Goal: Download file/media

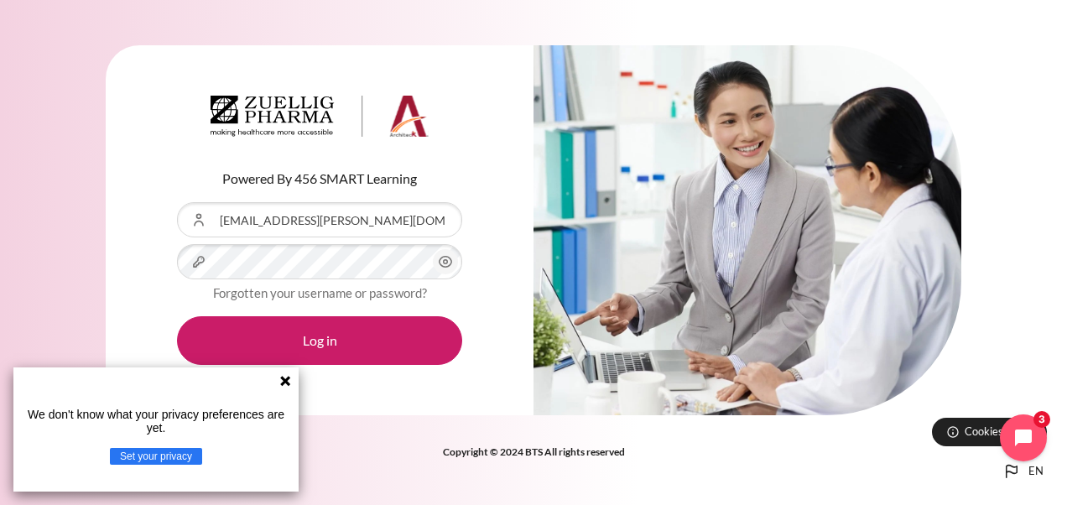
click at [363, 336] on button "Log in" at bounding box center [319, 340] width 285 height 49
click at [279, 379] on icon at bounding box center [284, 380] width 13 height 13
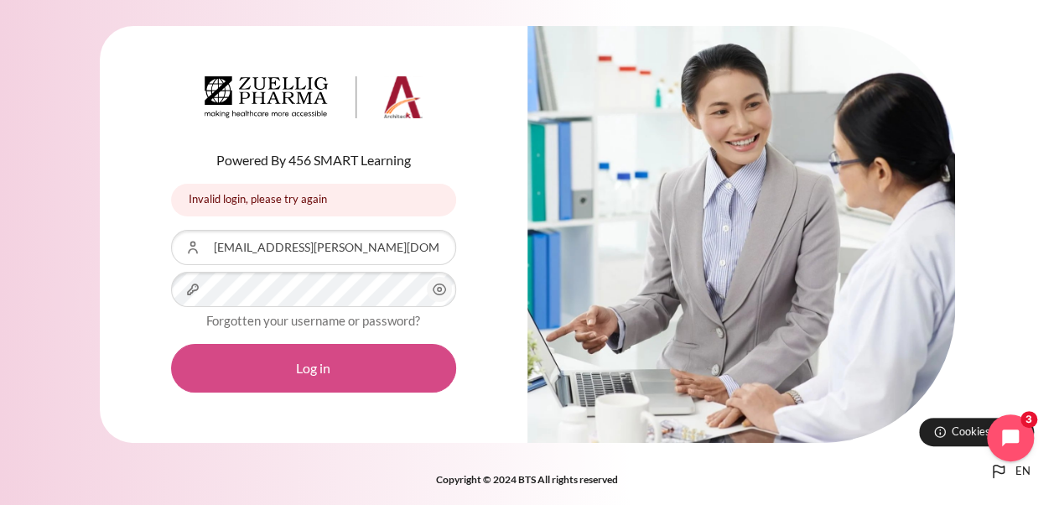
click at [310, 360] on button "Log in" at bounding box center [313, 368] width 285 height 49
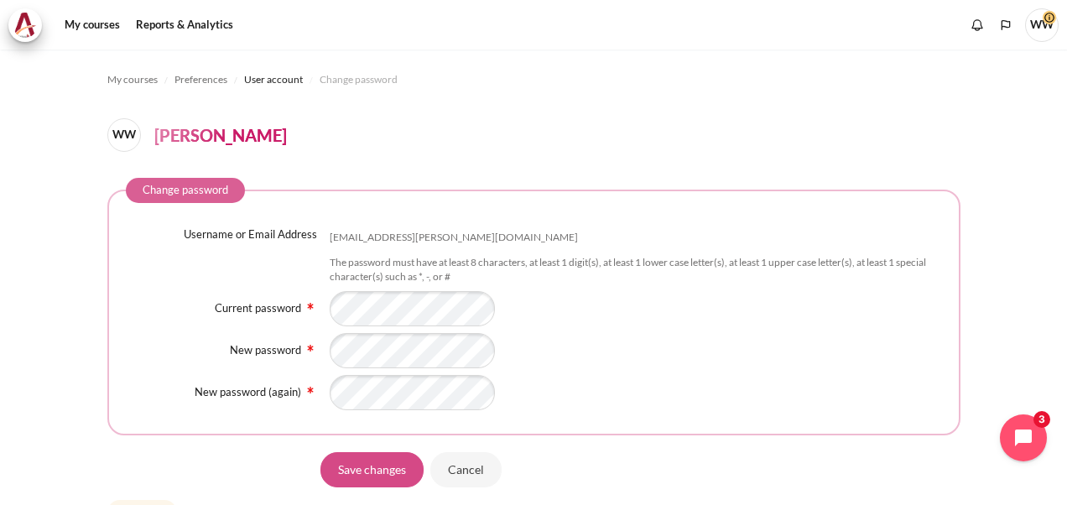
click at [361, 464] on input "Save changes" at bounding box center [371, 468] width 103 height 35
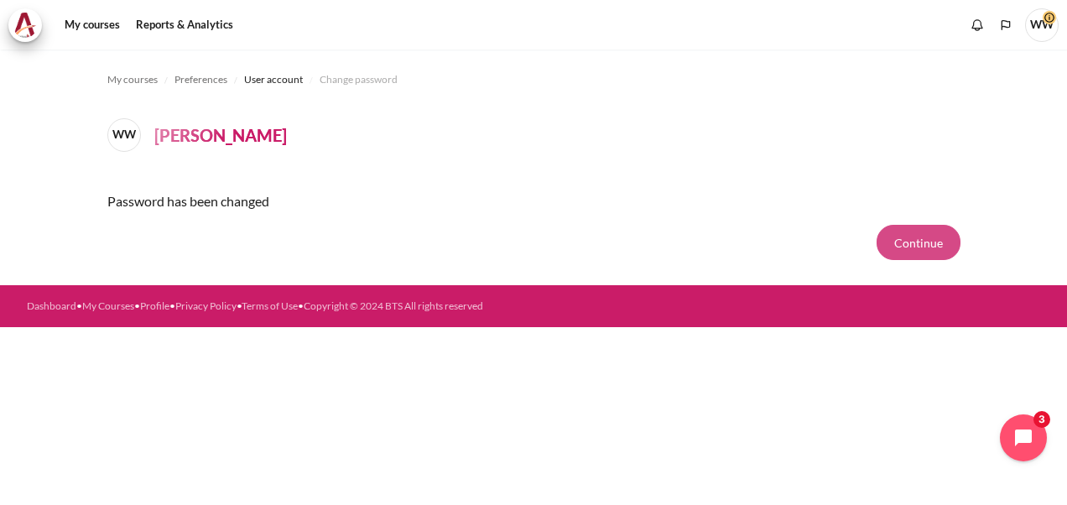
click at [904, 245] on button "Continue" at bounding box center [918, 242] width 84 height 35
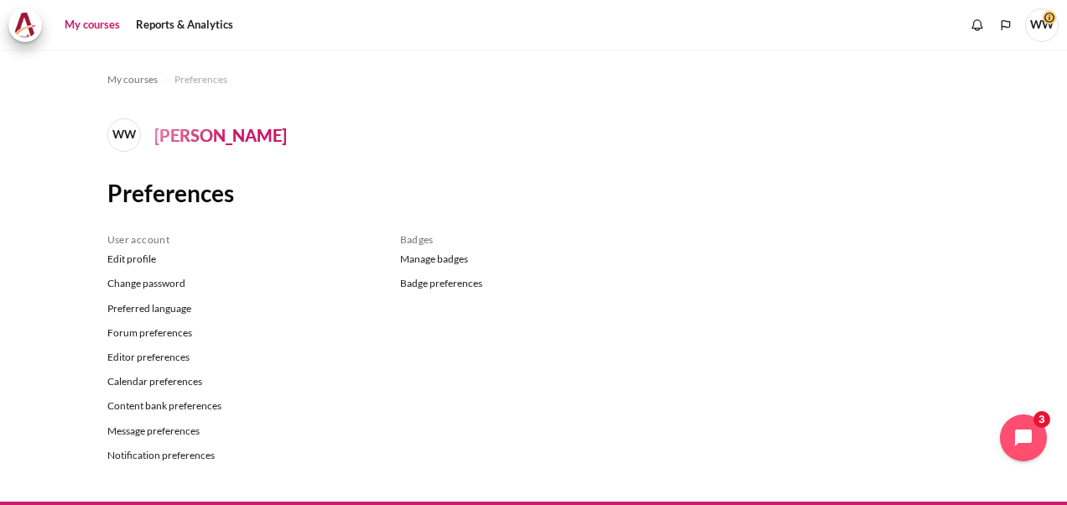
click at [96, 20] on link "My courses" at bounding box center [92, 25] width 67 height 34
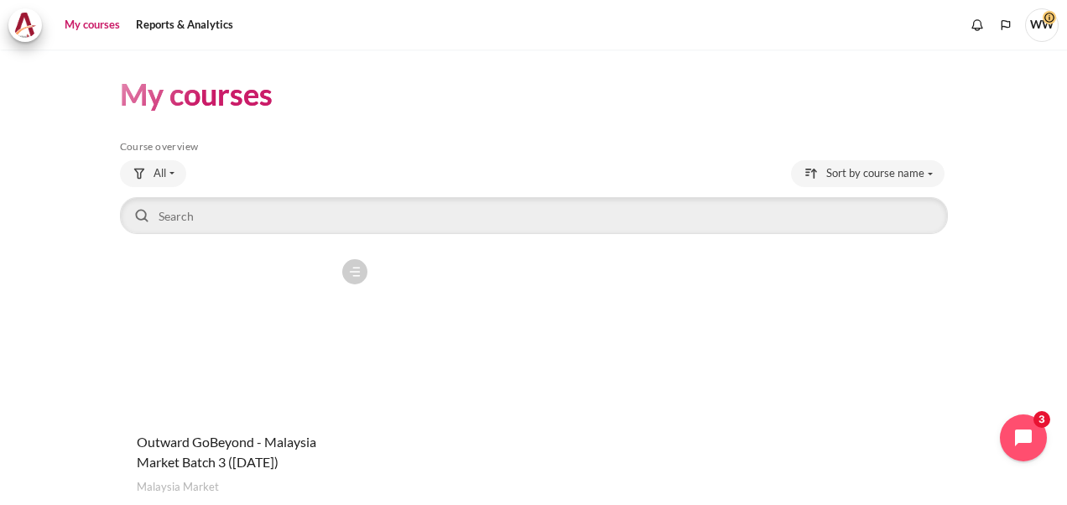
click at [280, 315] on figure "Content" at bounding box center [248, 335] width 256 height 168
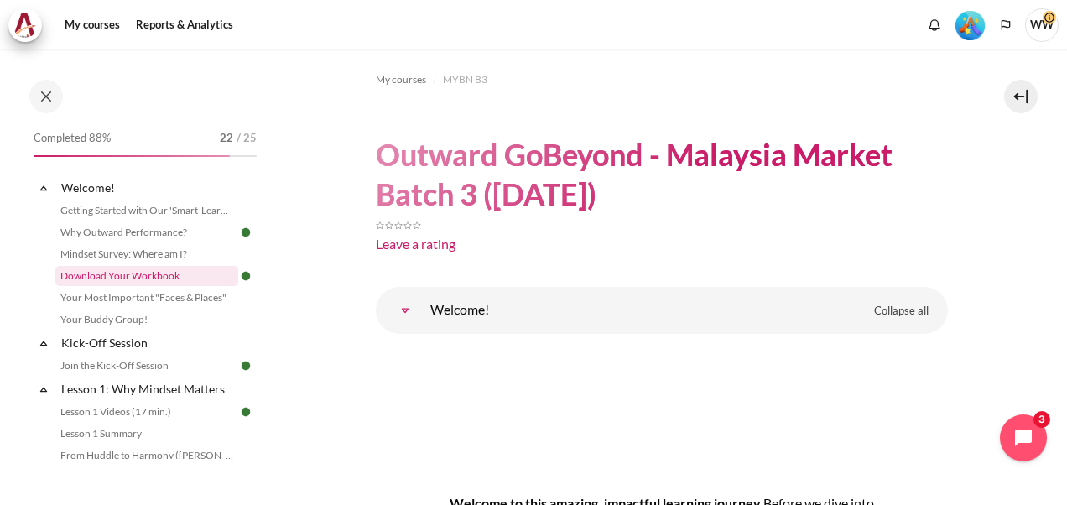
click at [146, 273] on link "Download Your Workbook" at bounding box center [146, 276] width 183 height 20
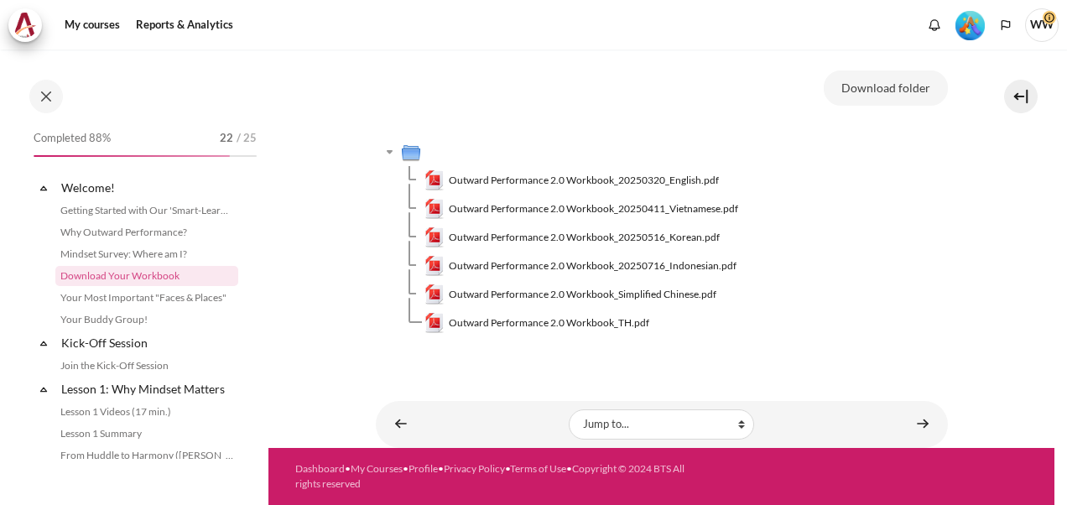
scroll to position [288, 0]
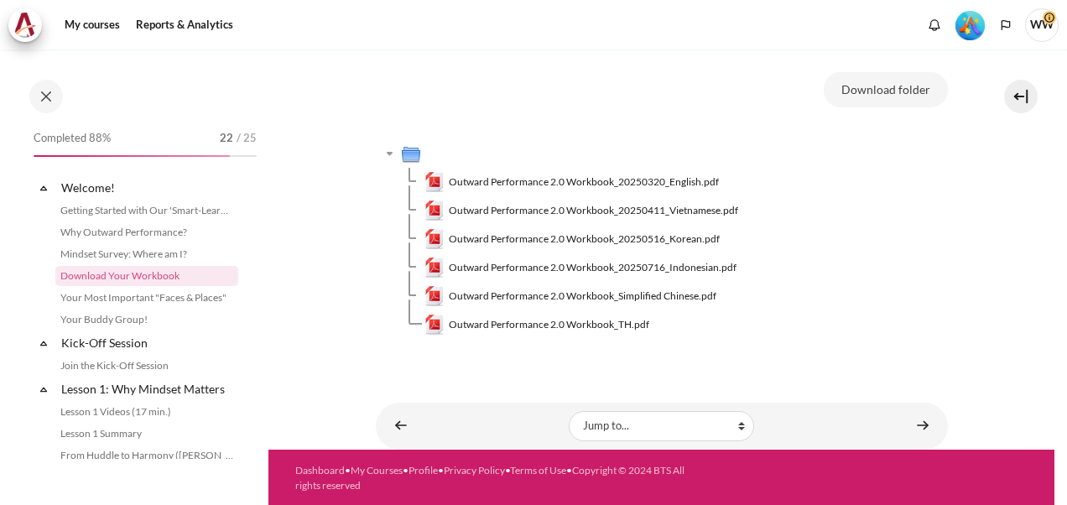
click at [624, 158] on td "Content" at bounding box center [674, 153] width 547 height 29
click at [624, 178] on span "Outward Performance 2.0 Workbook_20250320_English.pdf" at bounding box center [584, 181] width 270 height 15
